Goal: Task Accomplishment & Management: Use online tool/utility

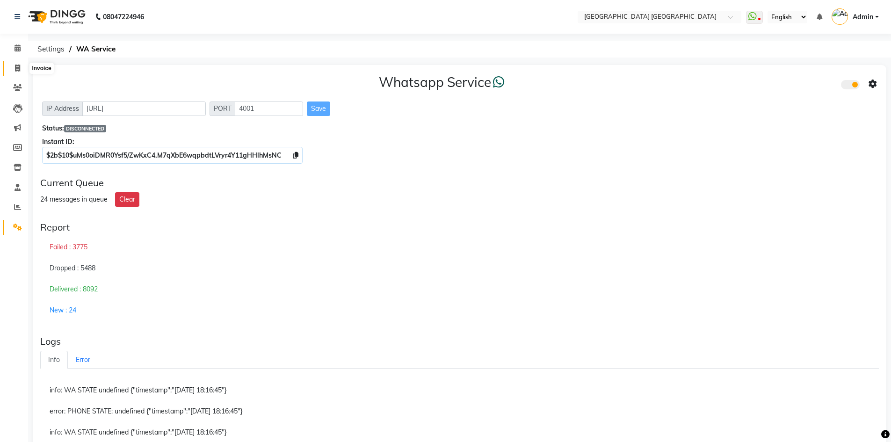
click at [16, 71] on icon at bounding box center [17, 68] width 5 height 7
select select "service"
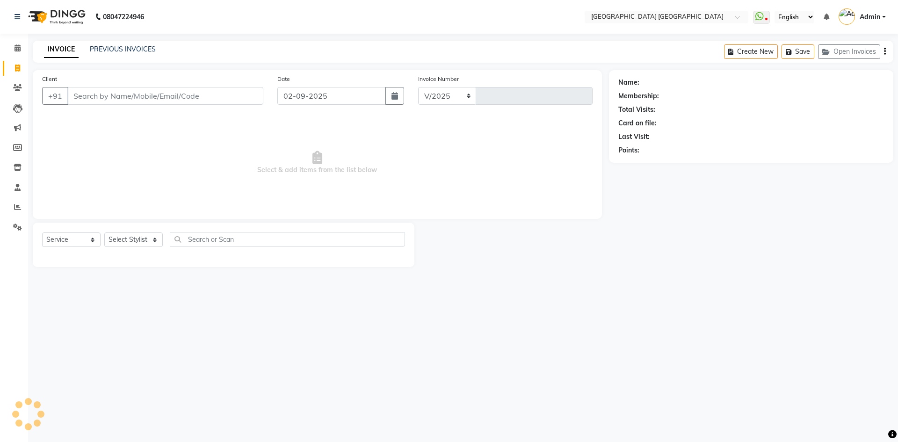
select select "5559"
type input "1534"
click at [138, 51] on link "PREVIOUS INVOICES" at bounding box center [123, 49] width 66 height 8
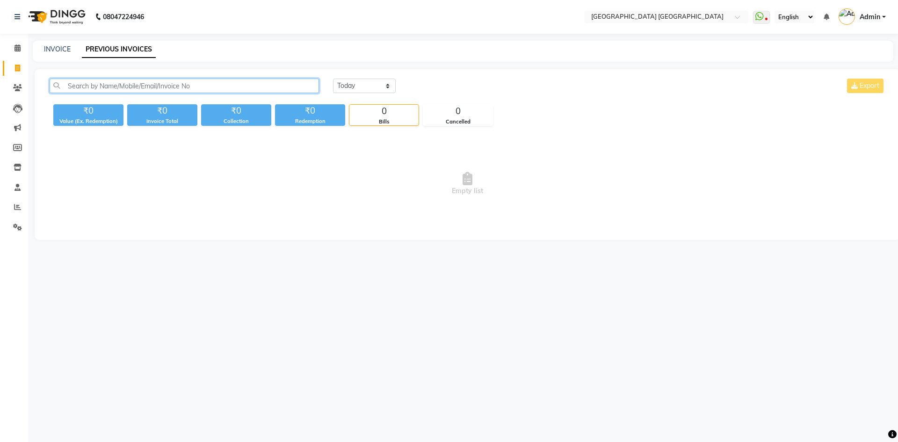
click at [125, 86] on input "text" at bounding box center [184, 86] width 269 height 15
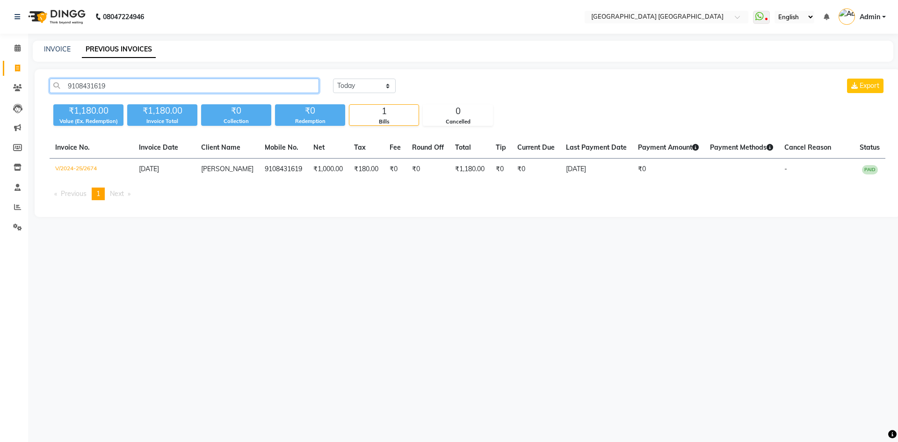
type input "9108431619"
click at [229, 274] on div "08047224946 Select Location × Glaam House Unisex Salon, Andrahalli Main Road Wh…" at bounding box center [449, 221] width 898 height 442
click at [345, 291] on div "08047224946 Select Location × Glaam House Unisex Salon, Andrahalli Main Road Wh…" at bounding box center [449, 221] width 898 height 442
click at [17, 45] on icon at bounding box center [18, 47] width 6 height 7
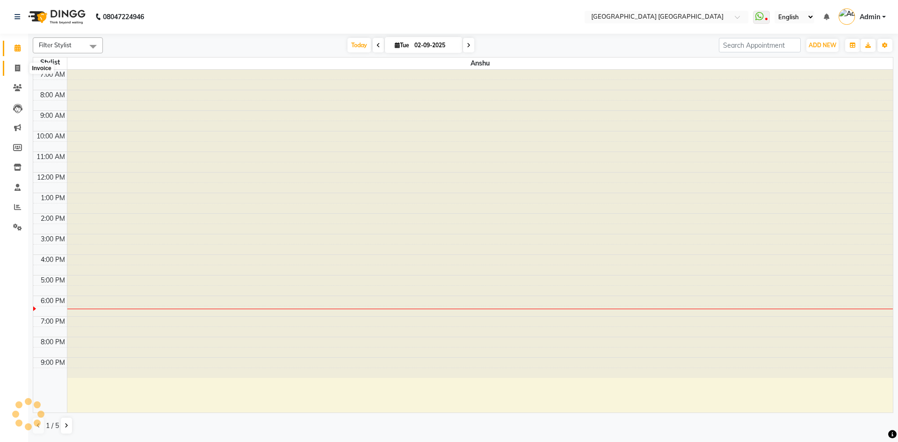
click at [17, 67] on icon at bounding box center [17, 68] width 5 height 7
select select "service"
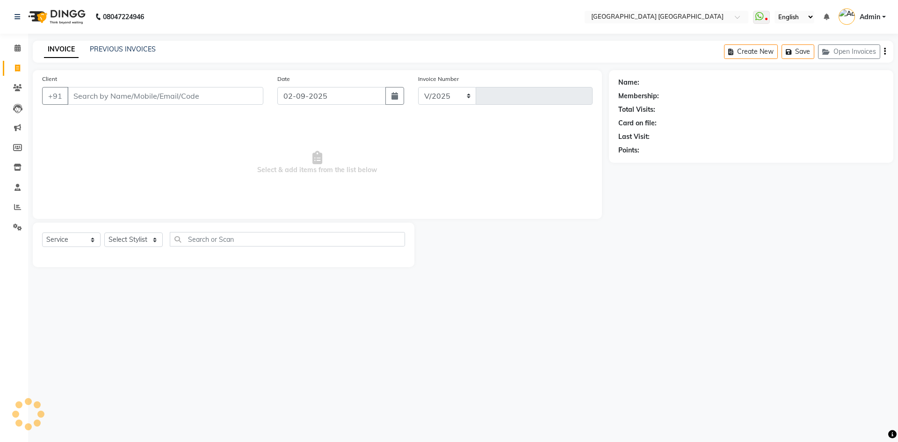
select select "5559"
type input "1534"
click at [204, 98] on input "Client" at bounding box center [165, 96] width 196 height 18
click at [102, 48] on link "PREVIOUS INVOICES" at bounding box center [123, 49] width 66 height 8
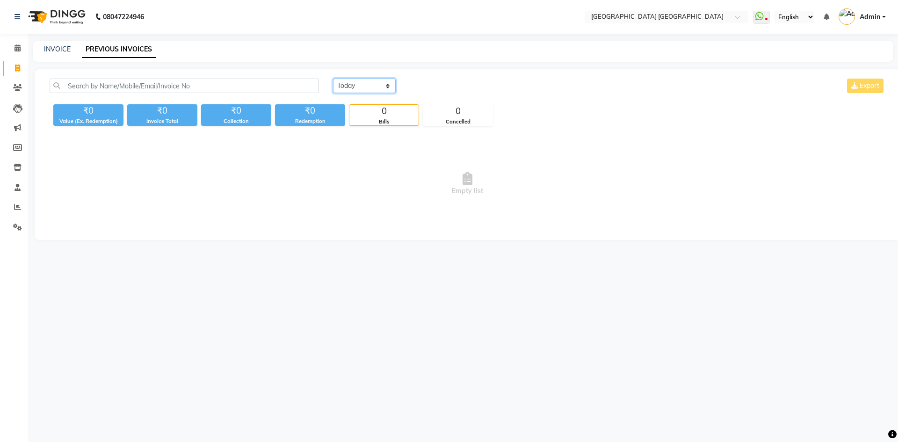
click at [386, 83] on select "Today Yesterday Custom Range" at bounding box center [364, 86] width 63 height 15
select select "range"
click at [333, 79] on select "Today Yesterday Custom Range" at bounding box center [364, 86] width 63 height 15
click at [451, 86] on input "02-09-2025" at bounding box center [440, 86] width 65 height 13
select select "9"
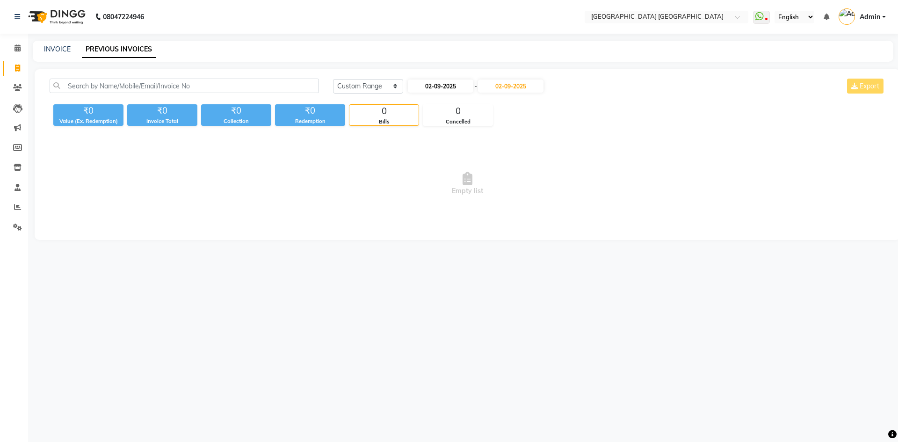
select select "2025"
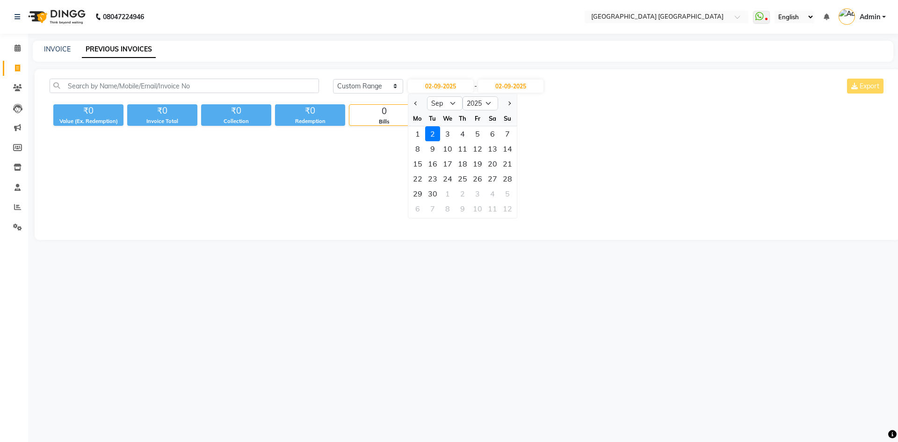
click at [646, 152] on span "Empty list" at bounding box center [468, 184] width 836 height 94
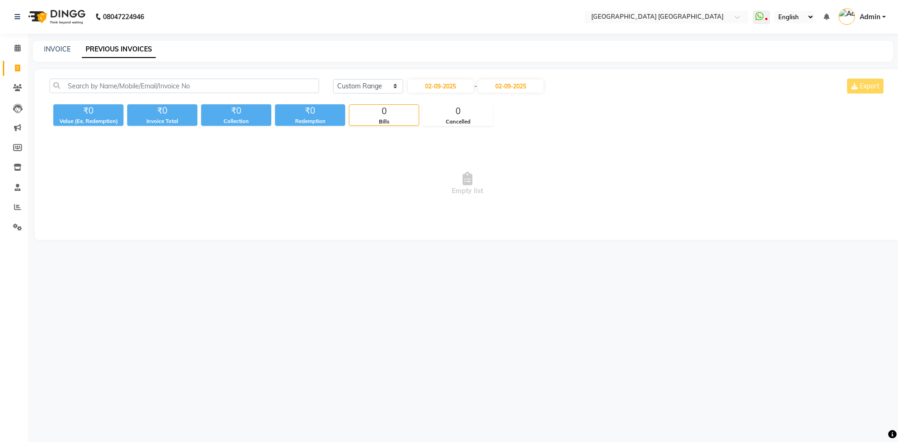
click at [41, 47] on div "INVOICE PREVIOUS INVOICES" at bounding box center [458, 49] width 850 height 10
click at [60, 48] on link "INVOICE" at bounding box center [57, 49] width 27 height 8
select select "service"
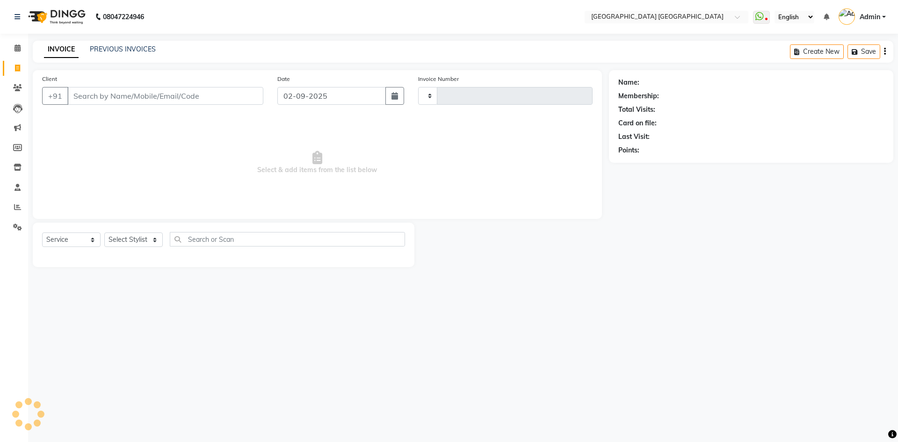
type input "1534"
select select "5559"
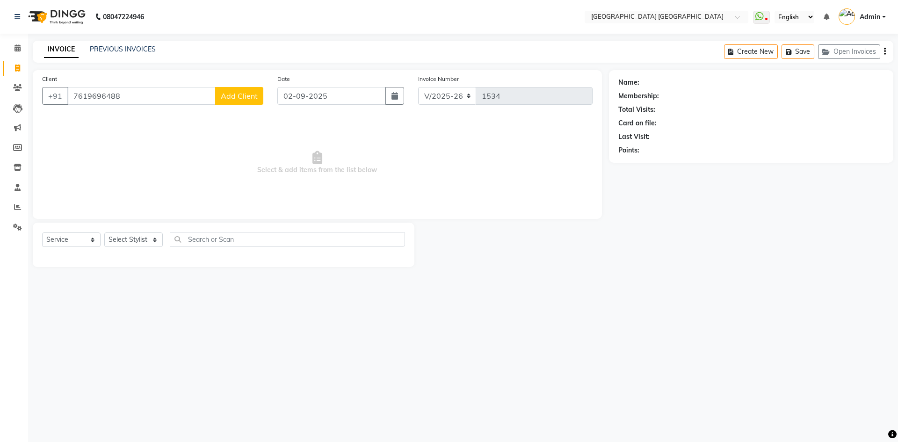
type input "7619696488"
click at [236, 96] on span "Add Client" at bounding box center [239, 95] width 37 height 9
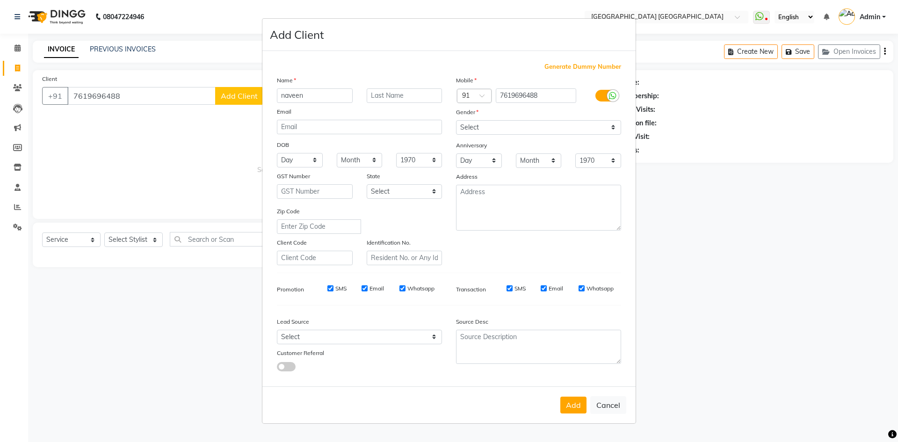
type input "naveen"
click at [540, 123] on select "Select Male Female Other Prefer Not To Say" at bounding box center [538, 127] width 165 height 15
select select "male"
click at [456, 120] on select "Select Male Female Other Prefer Not To Say" at bounding box center [538, 127] width 165 height 15
click at [579, 403] on button "Add" at bounding box center [573, 405] width 26 height 17
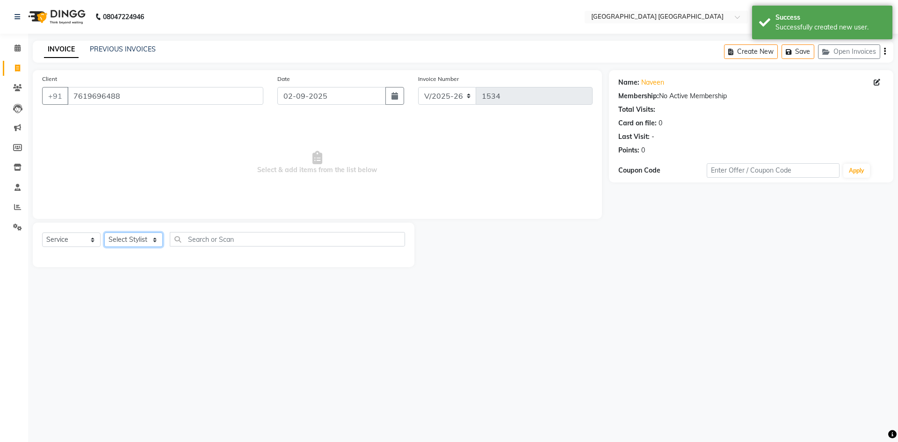
click at [118, 240] on select "Select Stylist Anshu prasana SHARUKH VEENA WASIM" at bounding box center [133, 240] width 58 height 15
select select "43626"
click at [104, 233] on select "Select Stylist Anshu prasana SHARUKH VEENA WASIM" at bounding box center [133, 240] width 58 height 15
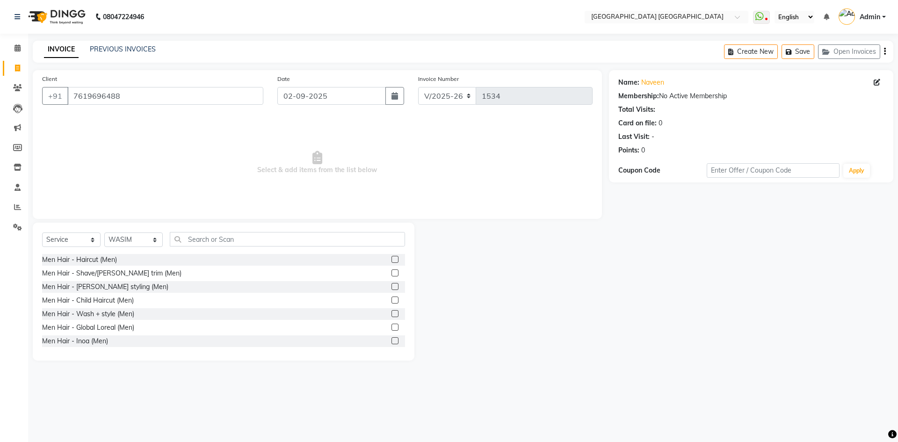
click at [392, 275] on label at bounding box center [395, 272] width 7 height 7
click at [392, 275] on input "checkbox" at bounding box center [395, 273] width 6 height 6
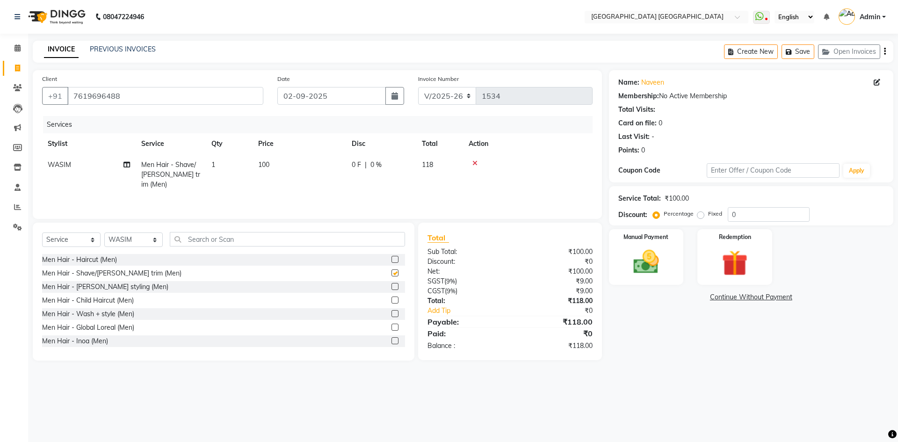
checkbox input "false"
click at [885, 52] on icon "button" at bounding box center [885, 51] width 2 height 0
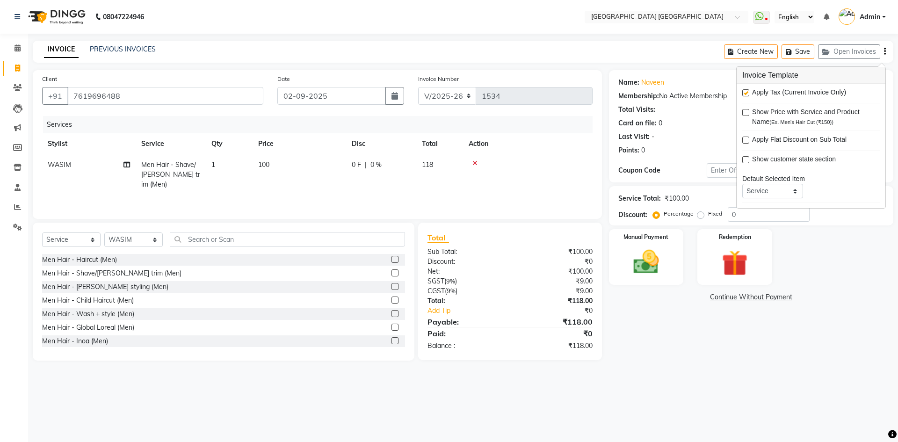
click at [746, 92] on label at bounding box center [745, 92] width 7 height 7
click at [746, 92] on input "checkbox" at bounding box center [745, 93] width 6 height 6
checkbox input "false"
click at [654, 253] on img at bounding box center [647, 262] width 44 height 31
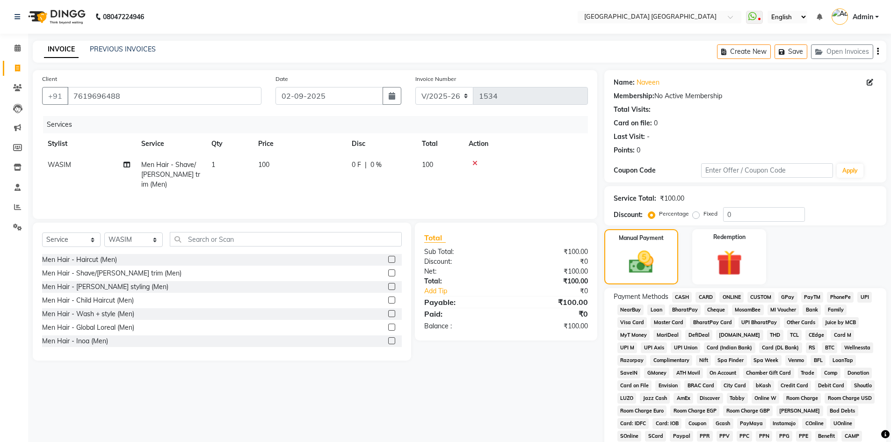
click at [848, 302] on span "PhonePe" at bounding box center [840, 297] width 27 height 11
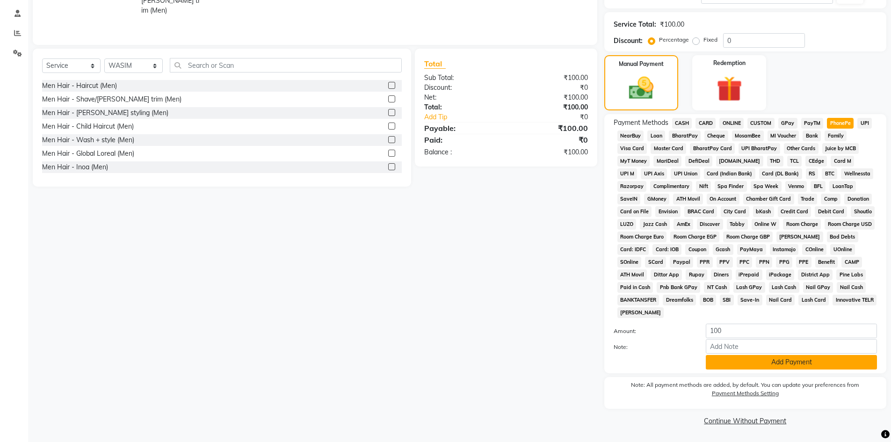
click at [725, 361] on button "Add Payment" at bounding box center [791, 362] width 171 height 15
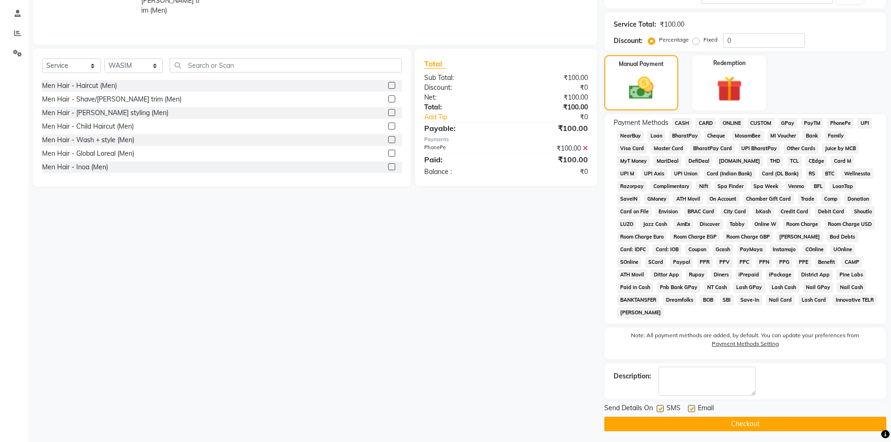
click at [676, 421] on button "Checkout" at bounding box center [745, 424] width 282 height 15
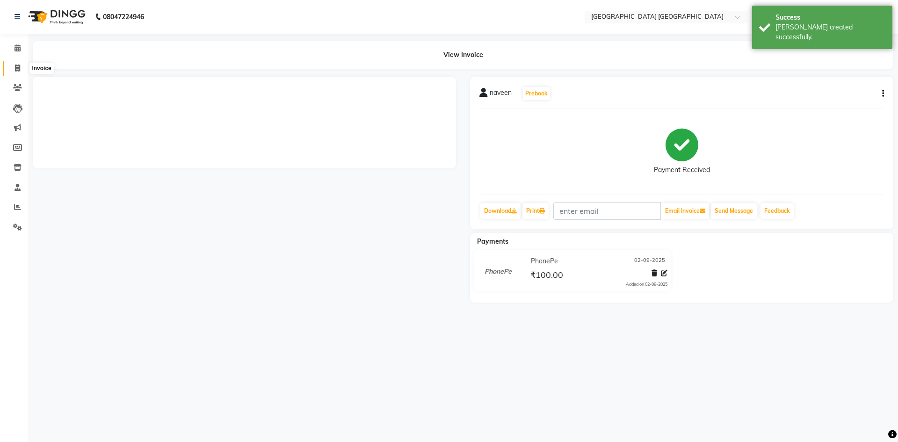
click at [18, 69] on icon at bounding box center [17, 68] width 5 height 7
select select "service"
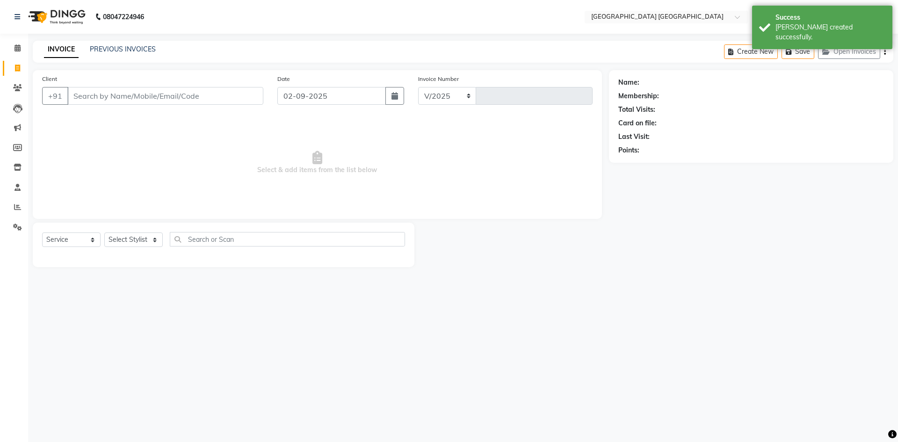
select select "5559"
type input "1535"
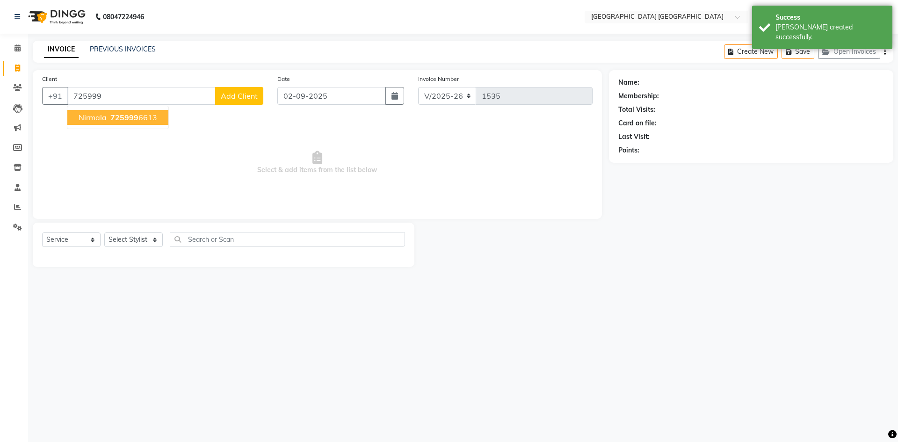
click at [147, 116] on ngb-highlight "725999 6613" at bounding box center [133, 117] width 49 height 9
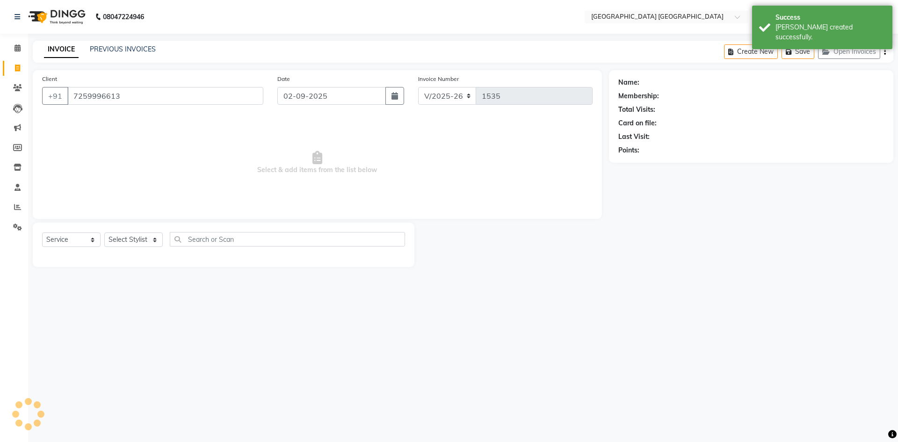
type input "7259996613"
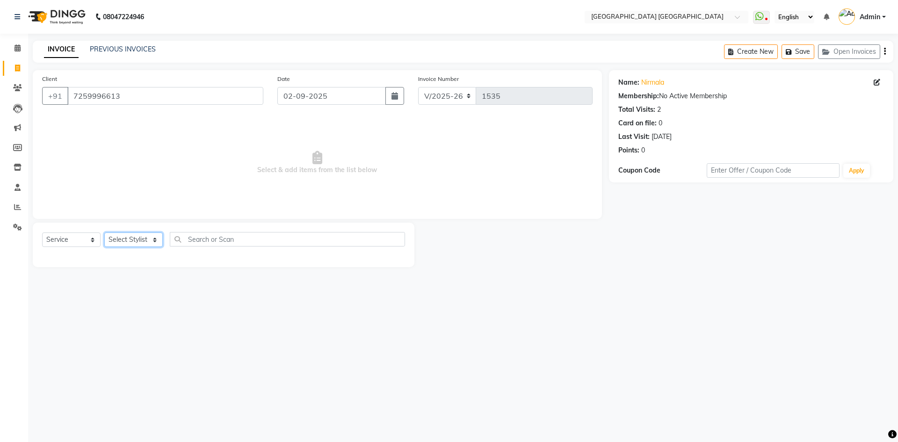
click at [112, 245] on select "Select Stylist Anshu prasana SHARUKH VEENA WASIM" at bounding box center [133, 240] width 58 height 15
select select "74505"
click at [104, 233] on select "Select Stylist Anshu prasana SHARUKH VEENA WASIM" at bounding box center [133, 240] width 58 height 15
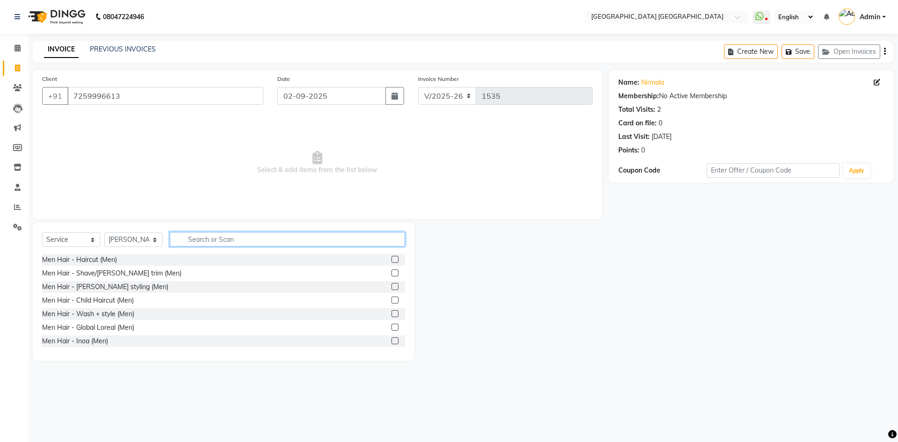
click at [229, 237] on input "text" at bounding box center [287, 239] width 235 height 15
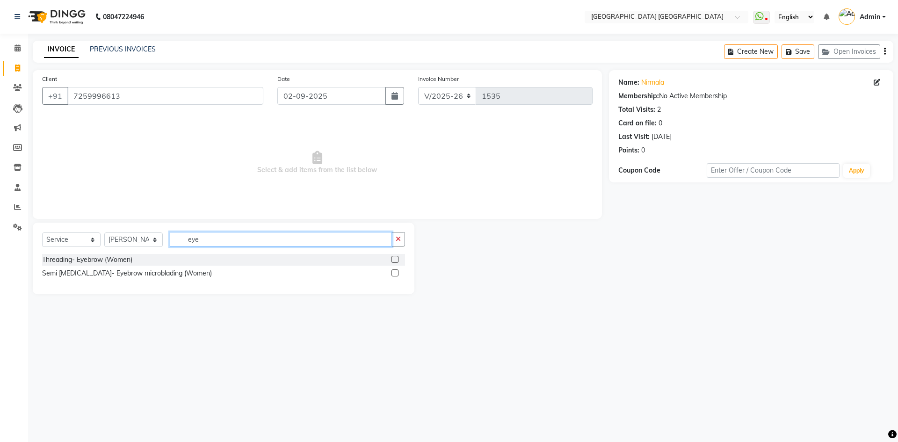
type input "eye"
drag, startPoint x: 396, startPoint y: 261, endPoint x: 321, endPoint y: 263, distance: 74.9
click at [397, 261] on label at bounding box center [395, 259] width 7 height 7
click at [397, 261] on input "checkbox" at bounding box center [395, 260] width 6 height 6
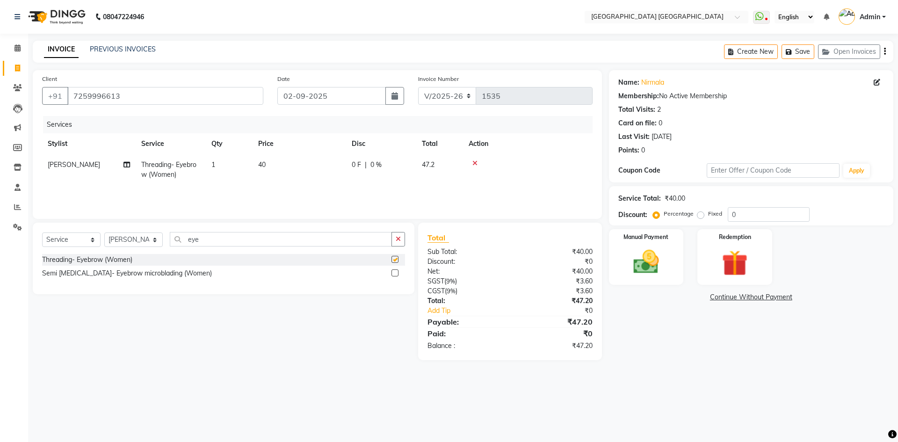
checkbox input "false"
click at [886, 46] on button "button" at bounding box center [885, 52] width 2 height 22
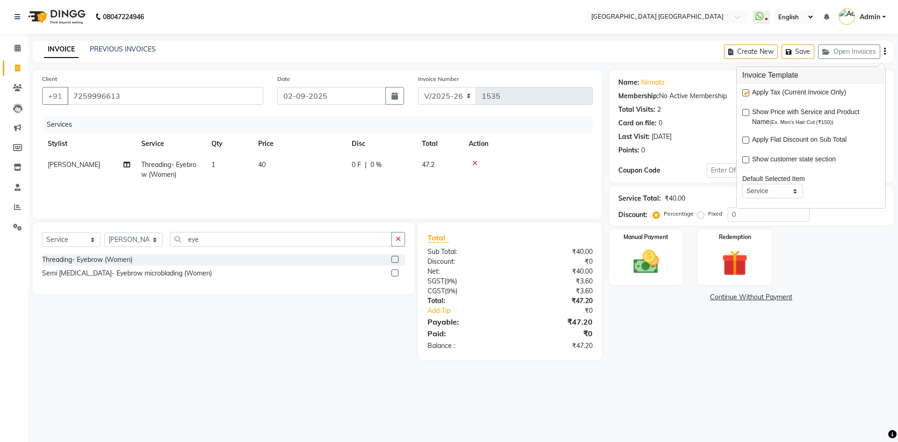
click at [749, 91] on label at bounding box center [745, 92] width 7 height 7
click at [749, 91] on input "checkbox" at bounding box center [745, 93] width 6 height 6
checkbox input "false"
click at [675, 241] on div "Manual Payment" at bounding box center [646, 257] width 78 height 58
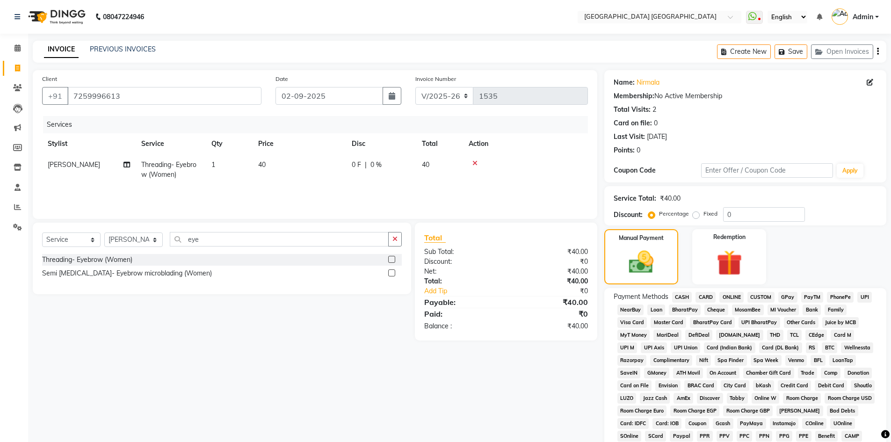
click at [685, 294] on span "CASH" at bounding box center [682, 297] width 20 height 11
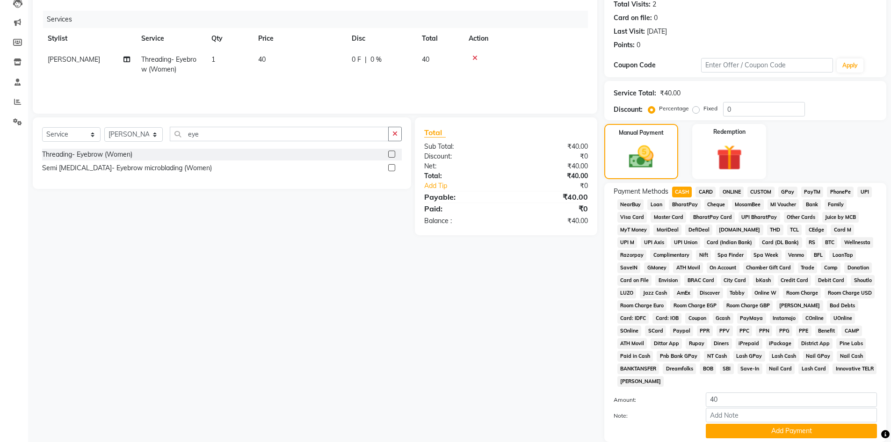
scroll to position [174, 0]
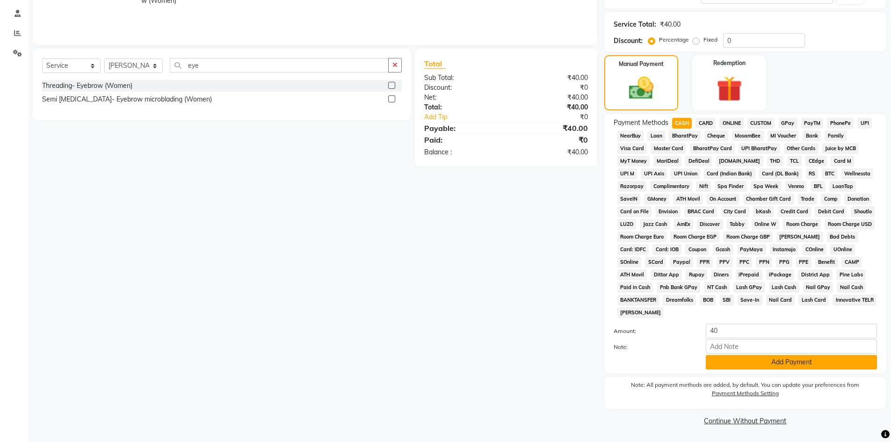
click at [738, 367] on button "Add Payment" at bounding box center [791, 362] width 171 height 15
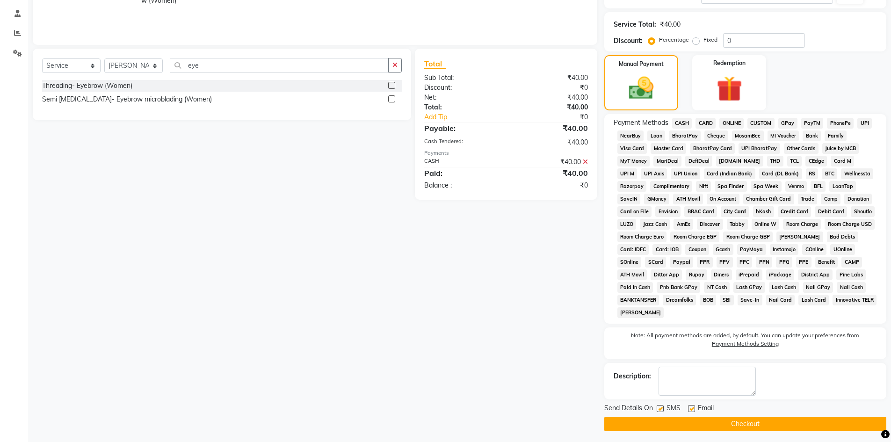
click at [722, 431] on main "INVOICE PREVIOUS INVOICES Create New Save Open Invoices Client +91 7259996613 D…" at bounding box center [459, 156] width 863 height 579
click at [727, 426] on button "Checkout" at bounding box center [745, 424] width 282 height 15
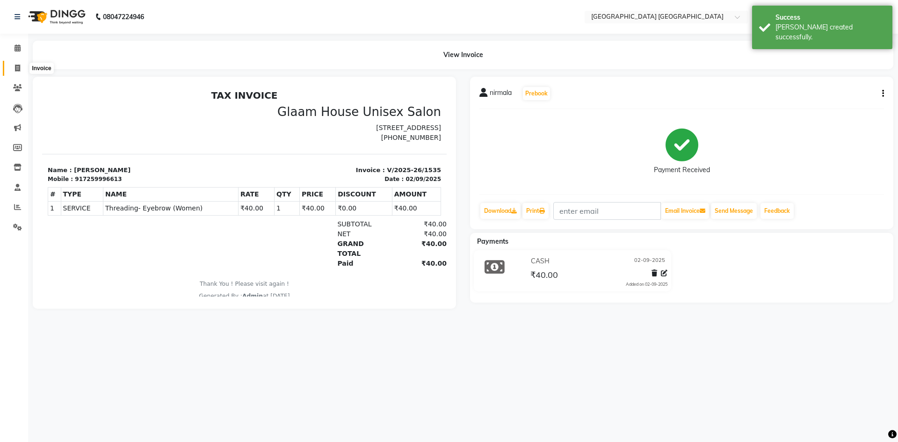
click at [18, 68] on icon at bounding box center [17, 68] width 5 height 7
select select "service"
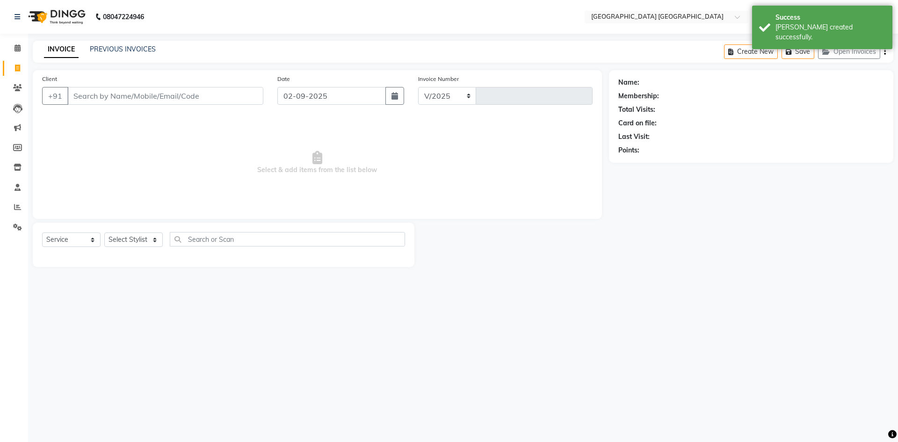
select select "5559"
type input "1536"
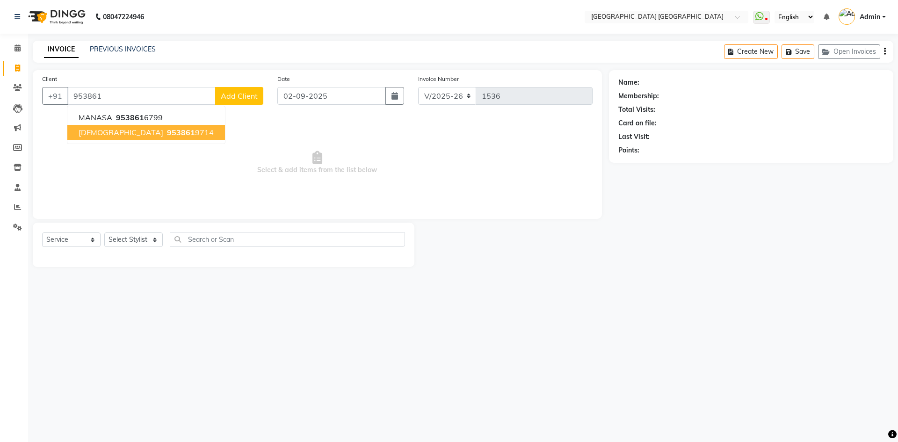
click at [111, 133] on span "vaishnavi" at bounding box center [121, 132] width 85 height 9
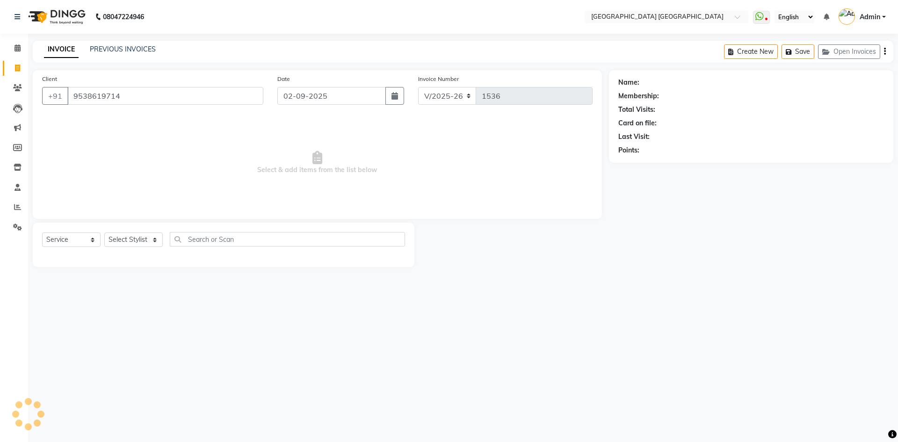
type input "9538619714"
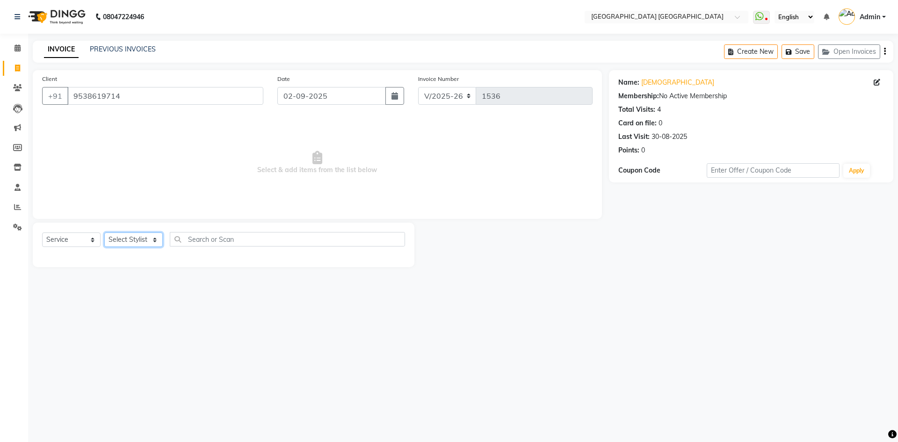
click at [121, 243] on select "Select Stylist Anshu prasana SHARUKH VEENA WASIM" at bounding box center [133, 240] width 58 height 15
select select "67933"
click at [104, 233] on select "Select Stylist Anshu prasana SHARUKH VEENA WASIM" at bounding box center [133, 240] width 58 height 15
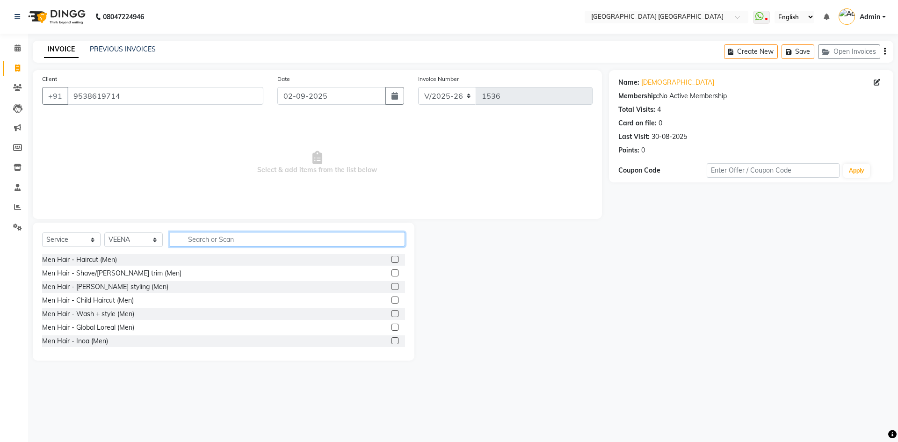
click at [196, 237] on input "text" at bounding box center [287, 239] width 235 height 15
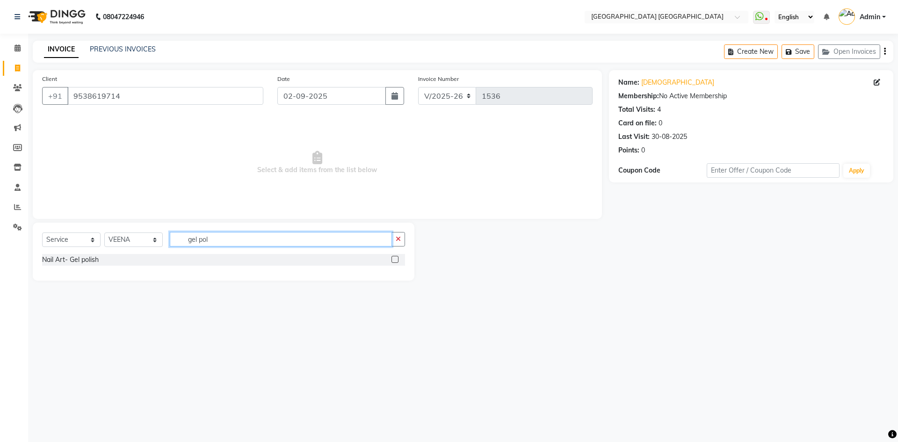
type input "gel pol"
click at [394, 262] on label at bounding box center [395, 259] width 7 height 7
click at [394, 262] on input "checkbox" at bounding box center [395, 260] width 6 height 6
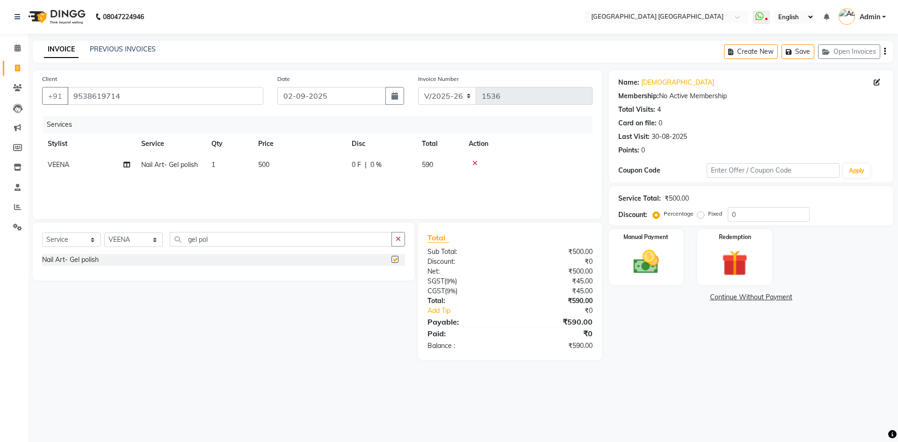
checkbox input "false"
click at [884, 51] on icon "button" at bounding box center [885, 51] width 2 height 0
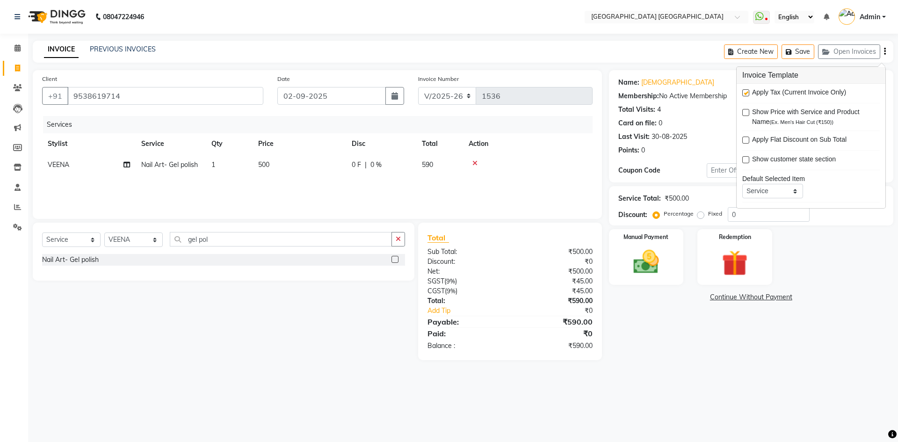
click at [744, 95] on label at bounding box center [745, 92] width 7 height 7
click at [744, 95] on input "checkbox" at bounding box center [745, 93] width 6 height 6
checkbox input "false"
click at [652, 252] on img at bounding box center [647, 262] width 44 height 31
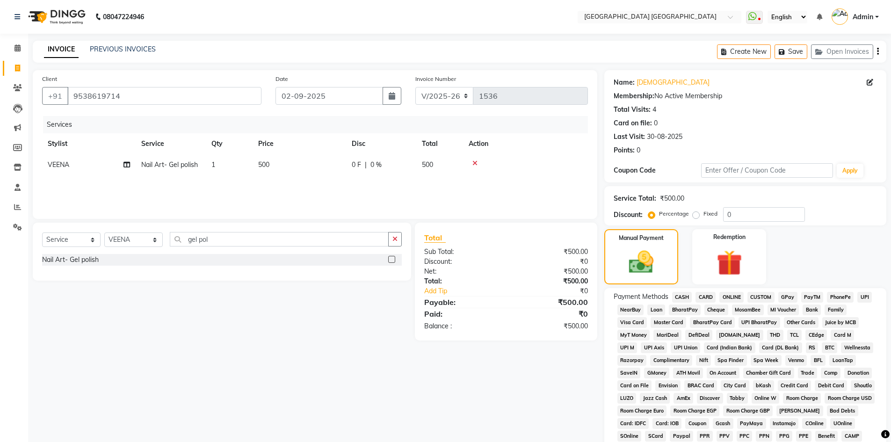
click at [685, 296] on span "CASH" at bounding box center [682, 297] width 20 height 11
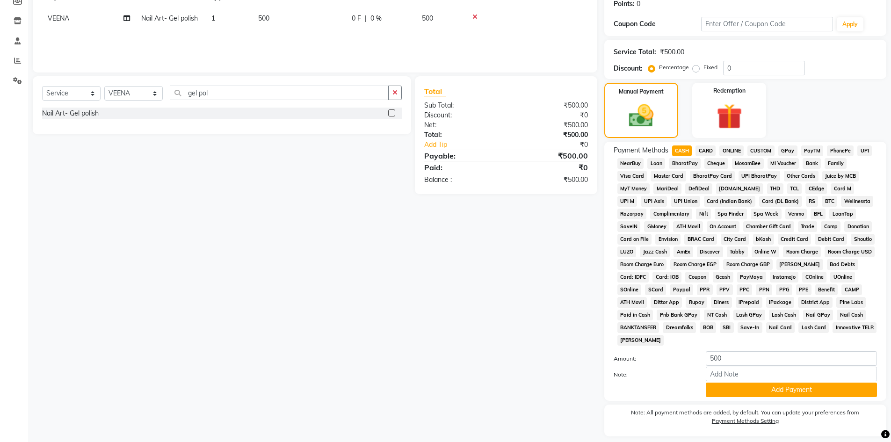
scroll to position [174, 0]
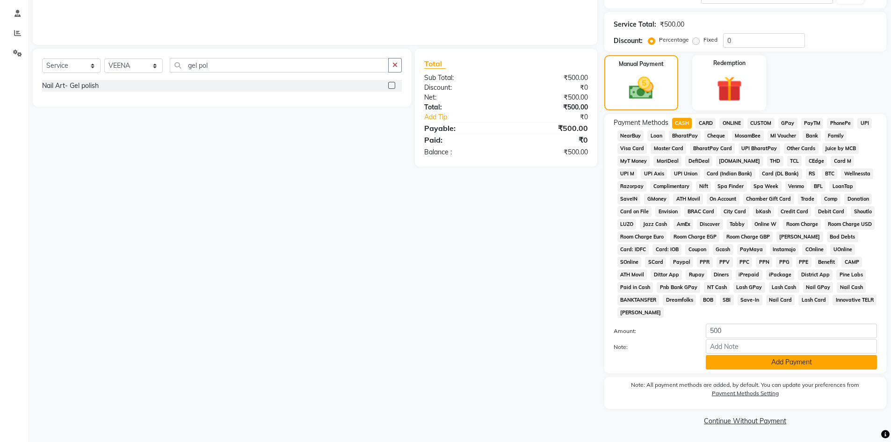
click at [727, 358] on button "Add Payment" at bounding box center [791, 362] width 171 height 15
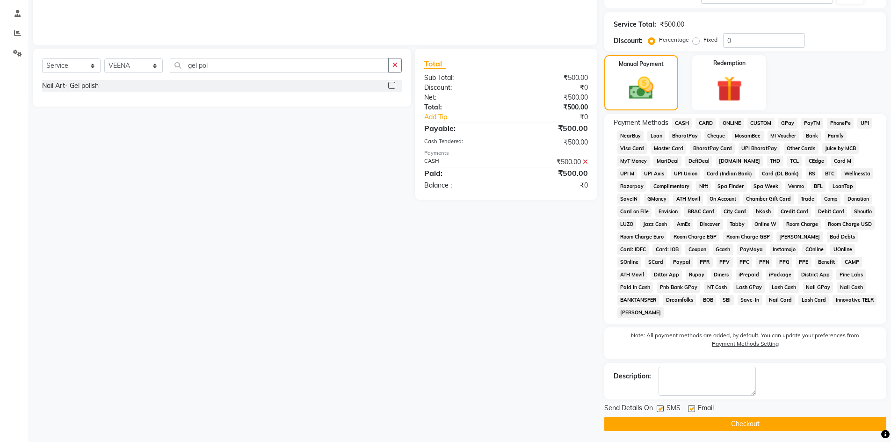
click at [736, 422] on button "Checkout" at bounding box center [745, 424] width 282 height 15
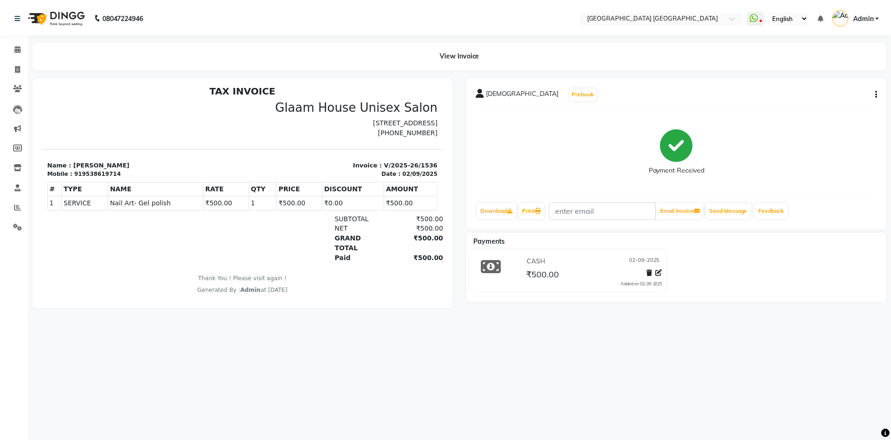
scroll to position [7, 0]
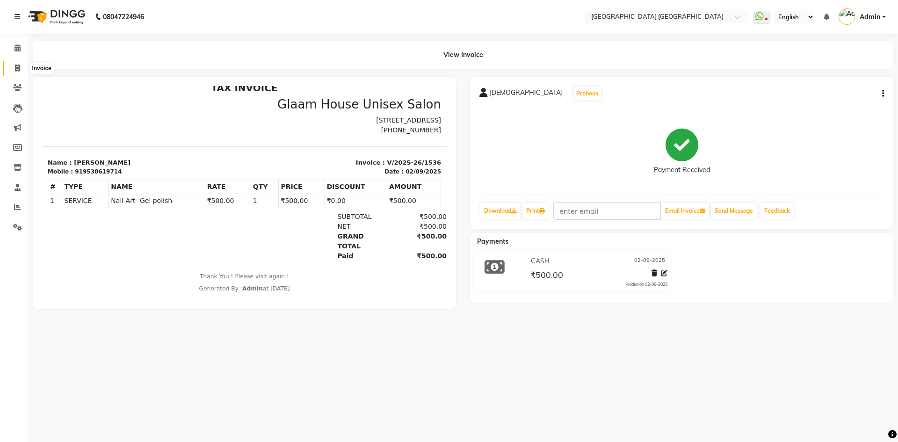
click at [14, 72] on span at bounding box center [17, 68] width 16 height 11
select select "5559"
select select "service"
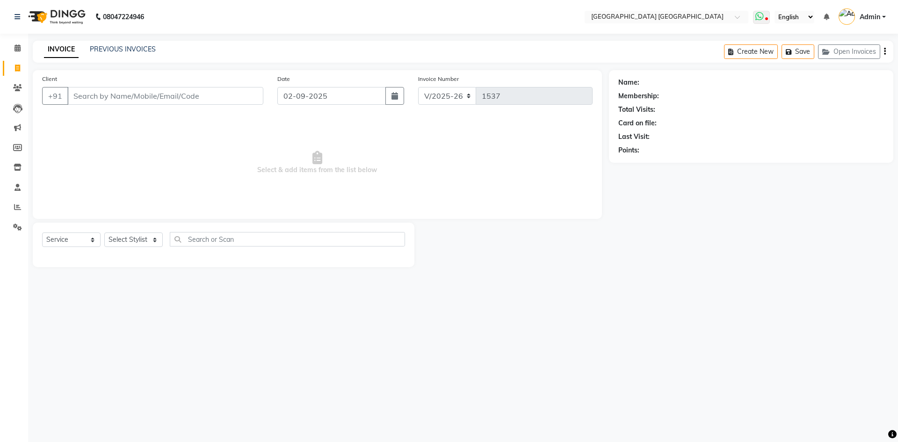
click at [759, 15] on icon at bounding box center [760, 16] width 8 height 9
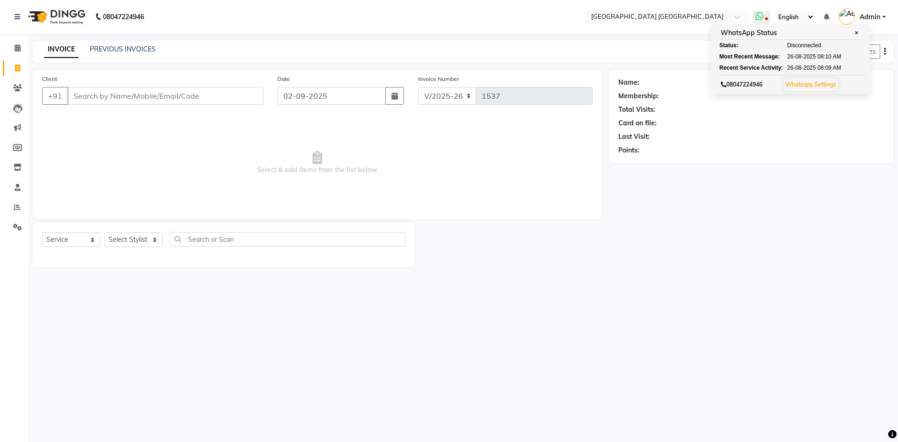
click at [822, 87] on link "Whatsapp Settings" at bounding box center [811, 84] width 50 height 7
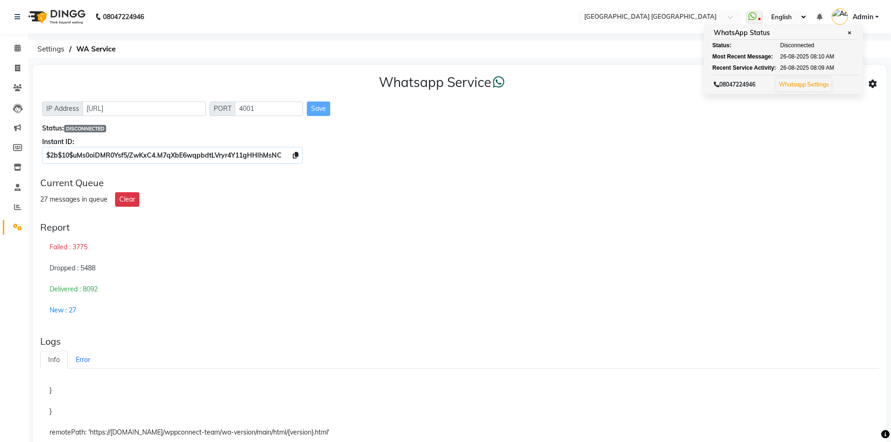
click at [582, 95] on div "Whatsapp Service IP Address http://localhost PORT 4001 Save Status: DISCONNECTE…" at bounding box center [460, 117] width 854 height 105
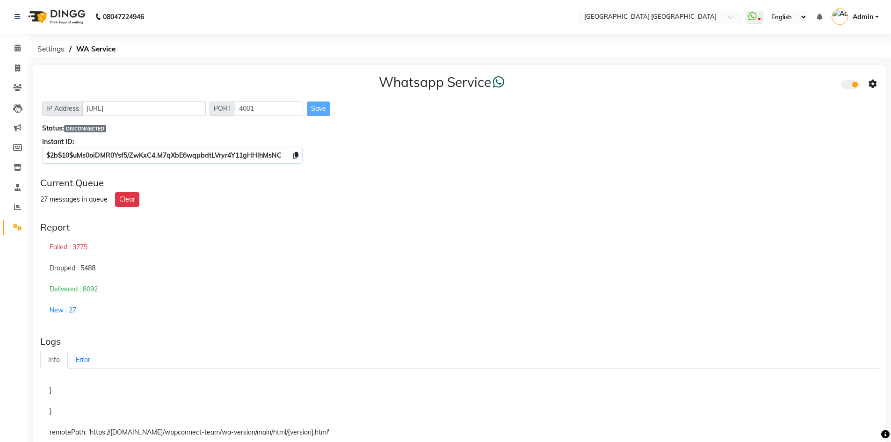
click at [844, 84] on span at bounding box center [850, 84] width 19 height 9
click at [848, 86] on input "checkbox" at bounding box center [848, 86] width 0 height 0
click at [852, 85] on span at bounding box center [850, 84] width 19 height 9
click at [848, 86] on input "checkbox" at bounding box center [848, 86] width 0 height 0
click at [872, 87] on icon at bounding box center [873, 84] width 8 height 8
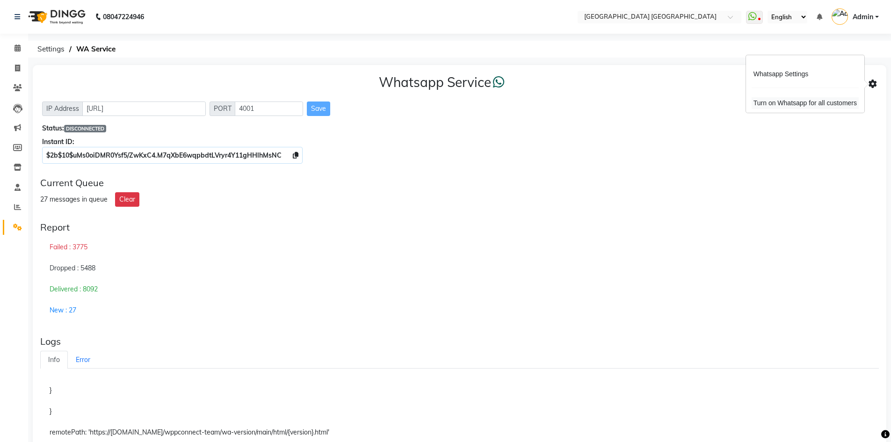
click at [792, 105] on div "Turn on Whatsapp for all customers" at bounding box center [805, 103] width 107 height 12
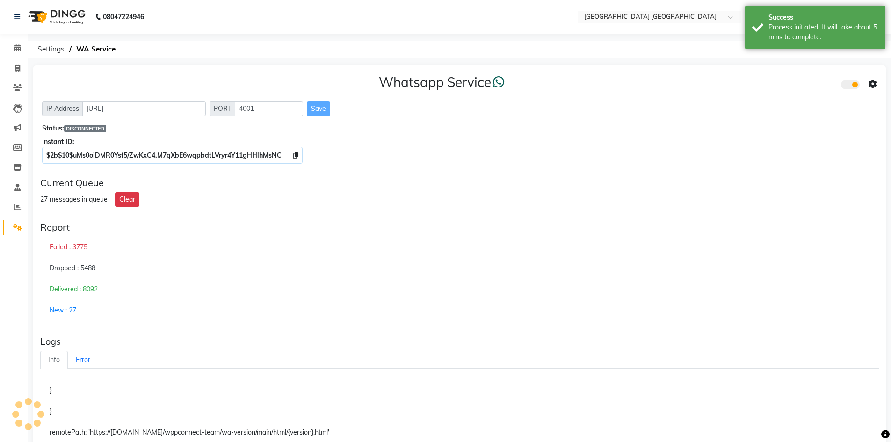
click at [870, 87] on icon at bounding box center [873, 84] width 8 height 8
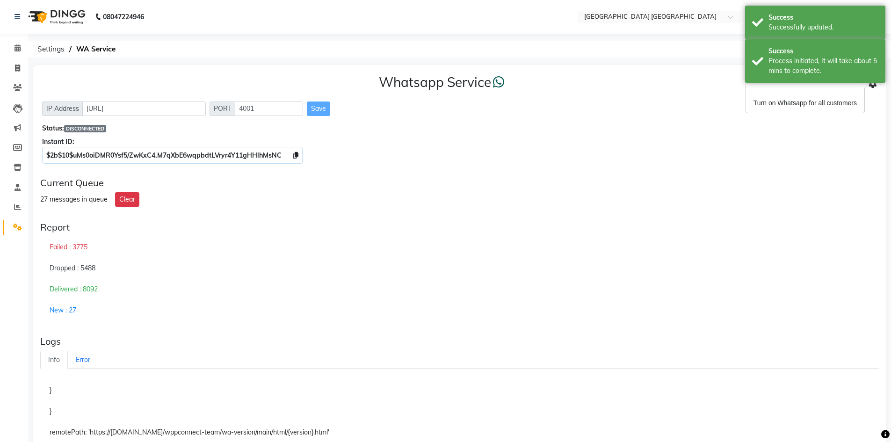
click at [707, 95] on div "Whatsapp Service IP Address http://localhost PORT 4001 Save Status: DISCONNECTE…" at bounding box center [460, 117] width 854 height 105
click at [873, 85] on icon at bounding box center [873, 84] width 8 height 8
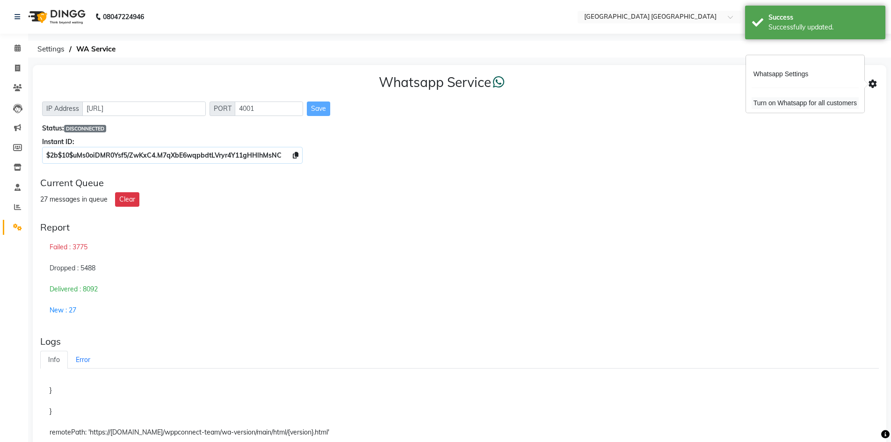
drag, startPoint x: 770, startPoint y: 105, endPoint x: 789, endPoint y: 107, distance: 19.7
click at [789, 107] on div "Turn on Whatsapp for all customers" at bounding box center [805, 103] width 107 height 12
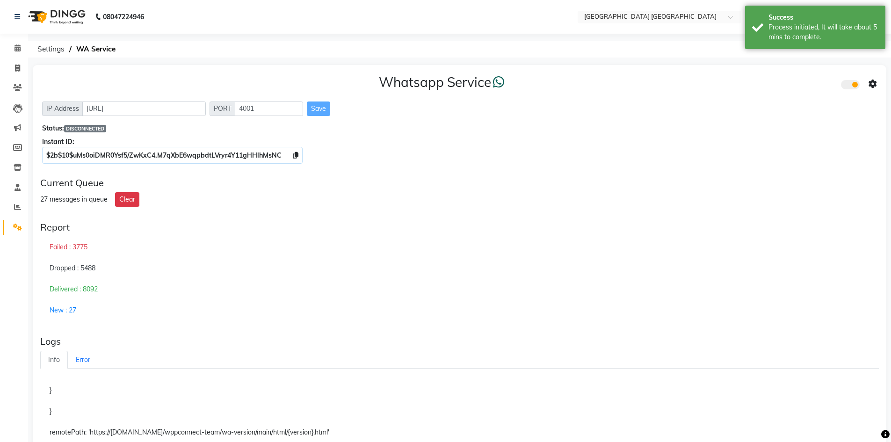
click at [874, 88] on icon at bounding box center [873, 84] width 8 height 8
click at [782, 73] on div "Whatsapp Settings" at bounding box center [805, 74] width 107 height 12
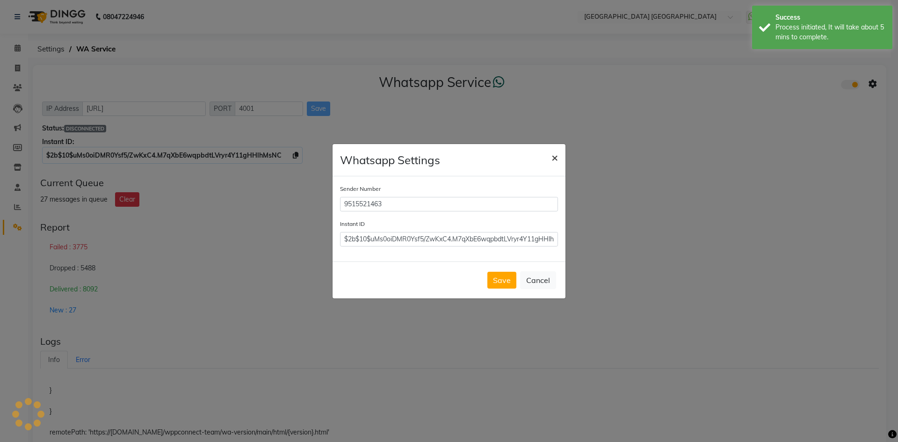
click at [553, 152] on span "×" at bounding box center [555, 157] width 7 height 14
